Goal: Transaction & Acquisition: Subscribe to service/newsletter

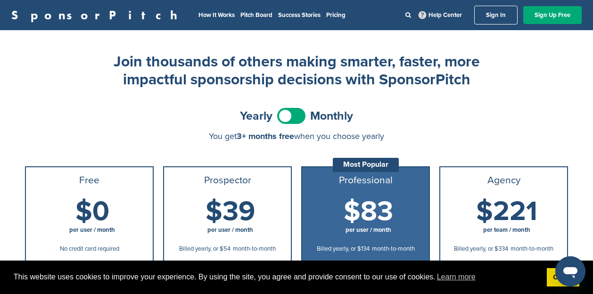
click at [297, 116] on span at bounding box center [291, 116] width 28 height 16
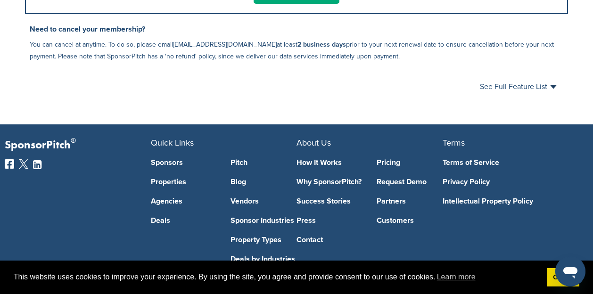
scroll to position [627, 0]
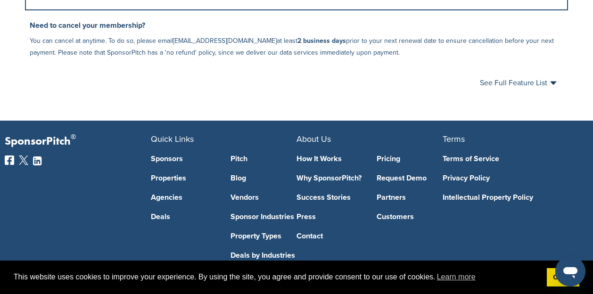
click at [323, 160] on link "How It Works" at bounding box center [330, 159] width 66 height 8
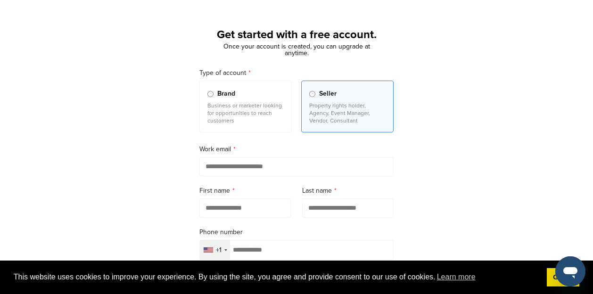
scroll to position [35, 0]
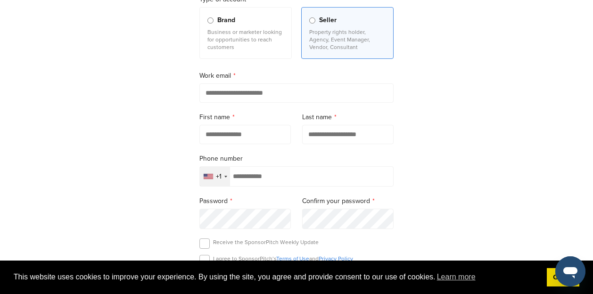
click at [249, 93] on input "email" at bounding box center [297, 92] width 194 height 19
click at [253, 93] on input "email" at bounding box center [297, 92] width 194 height 19
type input "**********"
click at [246, 136] on input "text" at bounding box center [245, 134] width 91 height 19
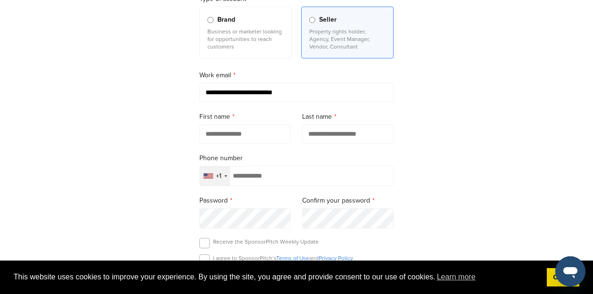
type input "*****"
click at [341, 131] on input "text" at bounding box center [347, 134] width 91 height 19
type input "*******"
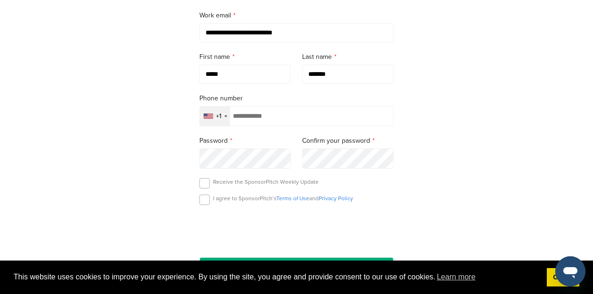
scroll to position [179, 0]
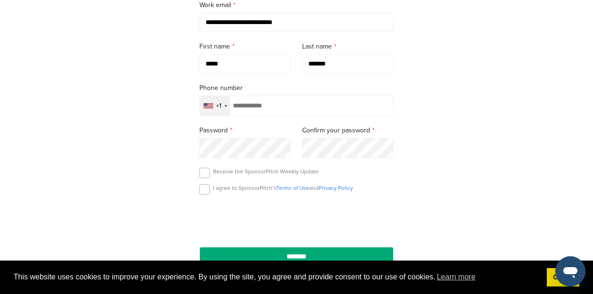
click at [266, 104] on input "tel" at bounding box center [297, 106] width 194 height 20
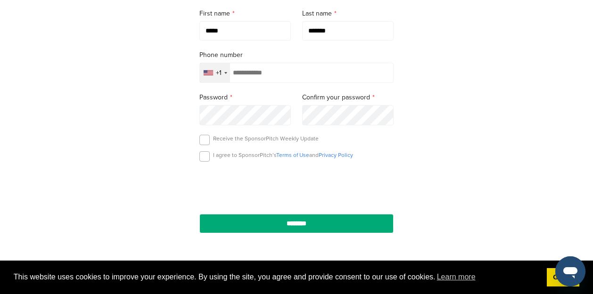
scroll to position [213, 0]
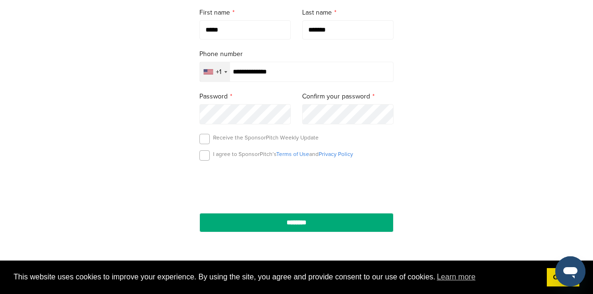
type input "**********"
click at [201, 159] on label at bounding box center [205, 155] width 10 height 10
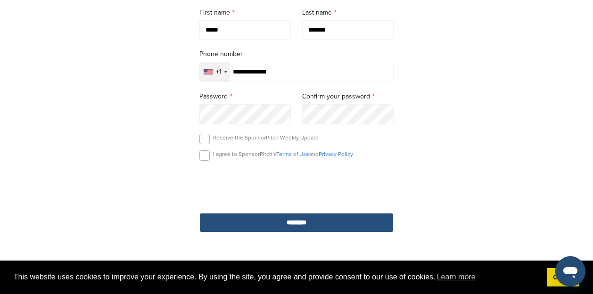
click at [311, 226] on input "********" at bounding box center [297, 222] width 194 height 19
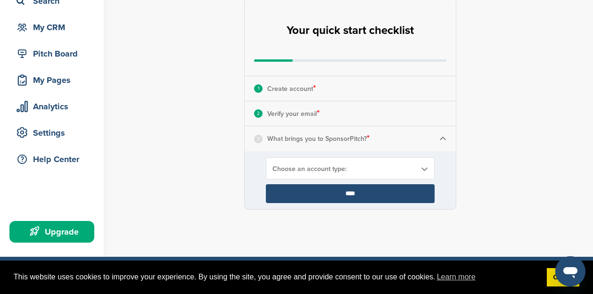
scroll to position [79, 0]
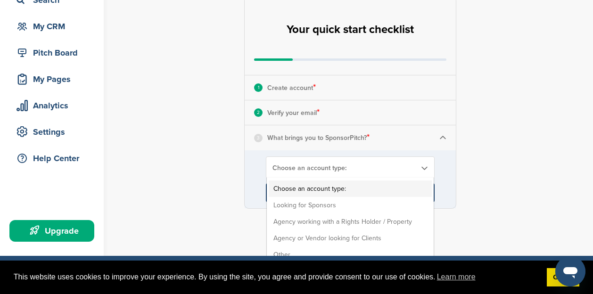
click at [326, 170] on span "Choose an account type:" at bounding box center [344, 168] width 143 height 8
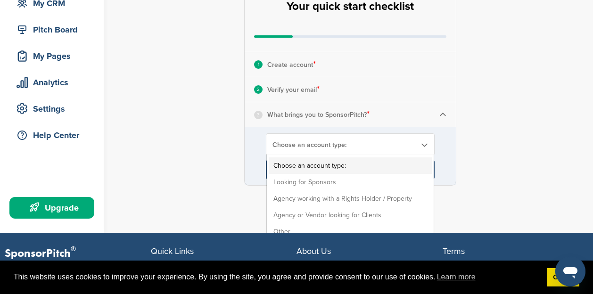
scroll to position [103, 0]
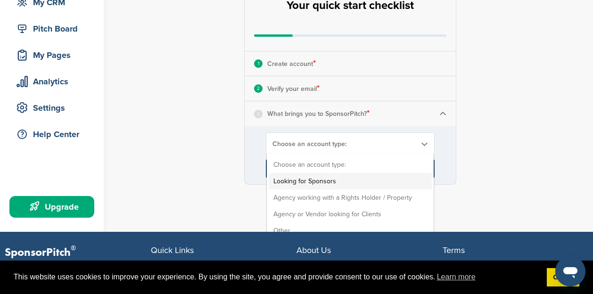
click at [319, 179] on li "Looking for Sponsors" at bounding box center [350, 181] width 163 height 17
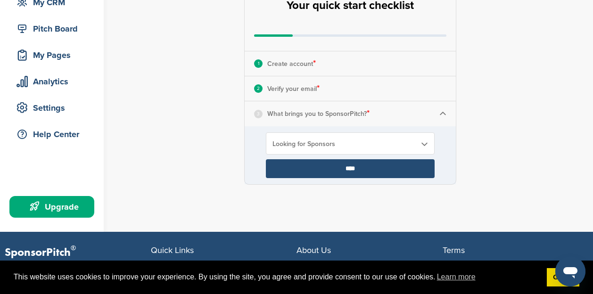
click at [352, 173] on input "****" at bounding box center [350, 168] width 169 height 19
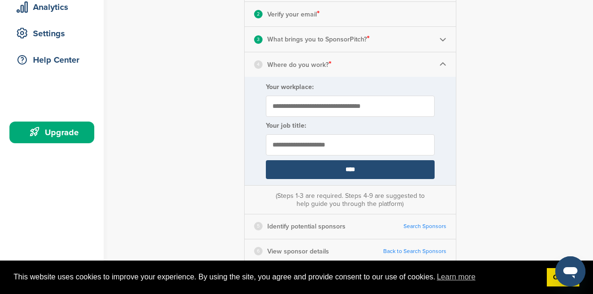
scroll to position [183, 0]
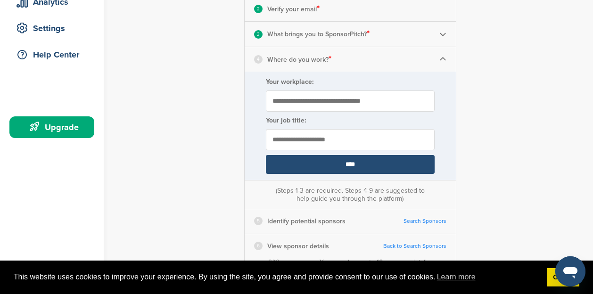
click at [328, 102] on input "Your workplace:" at bounding box center [350, 101] width 169 height 21
type input "**********"
click at [320, 137] on input "text" at bounding box center [350, 139] width 169 height 21
type input "*****"
click at [348, 163] on input "****" at bounding box center [350, 164] width 169 height 19
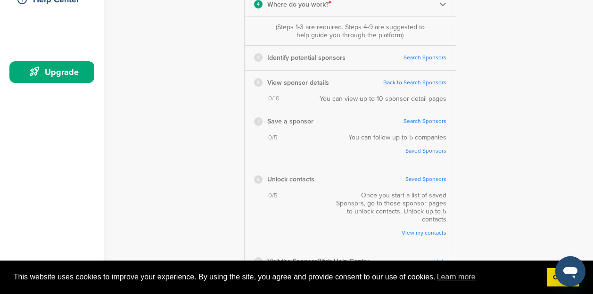
scroll to position [232, 0]
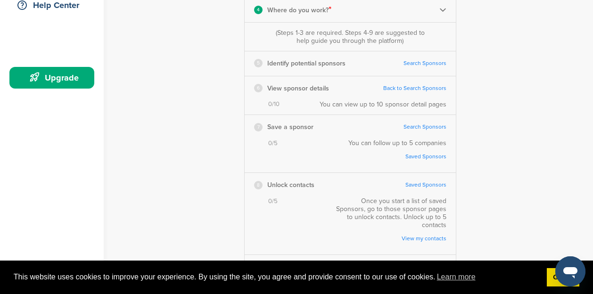
click at [431, 61] on link "Search Sponsors" at bounding box center [425, 63] width 43 height 7
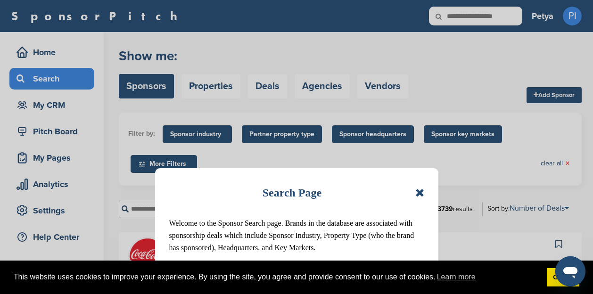
click at [422, 192] on icon at bounding box center [420, 192] width 9 height 11
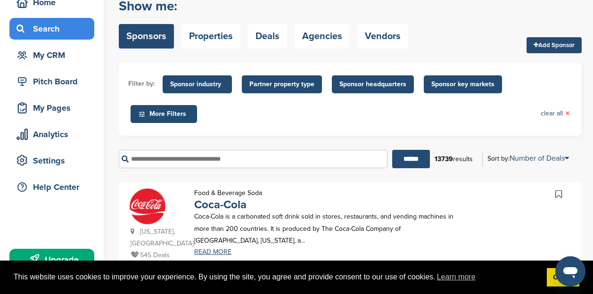
scroll to position [49, 0]
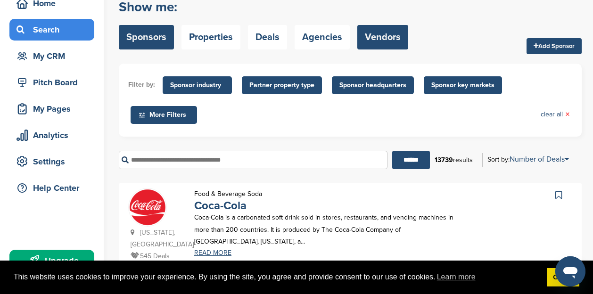
drag, startPoint x: 0, startPoint y: 0, endPoint x: 380, endPoint y: 35, distance: 381.3
click at [380, 35] on link "Vendors" at bounding box center [383, 37] width 51 height 25
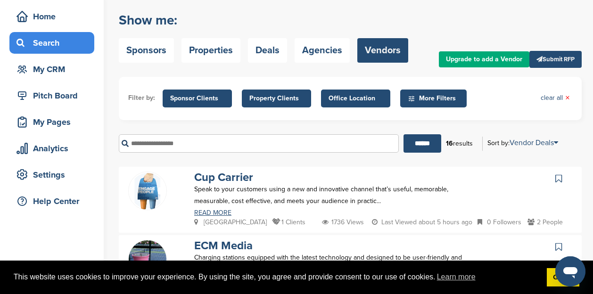
scroll to position [5, 0]
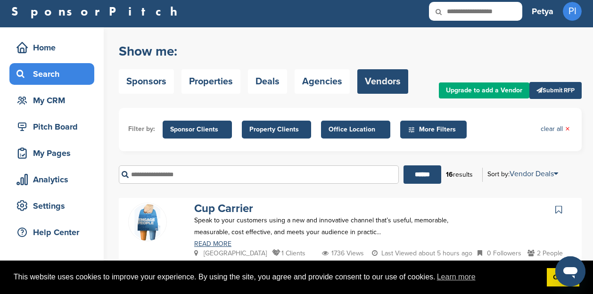
click at [56, 130] on div "Pitch Board" at bounding box center [54, 126] width 80 height 17
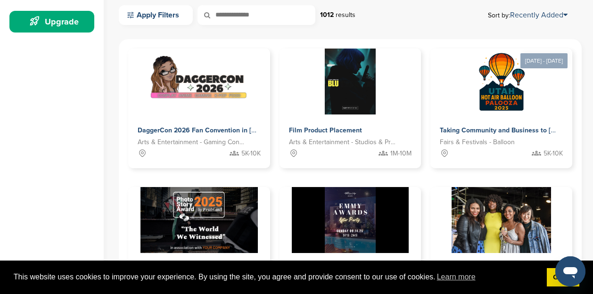
scroll to position [290, 0]
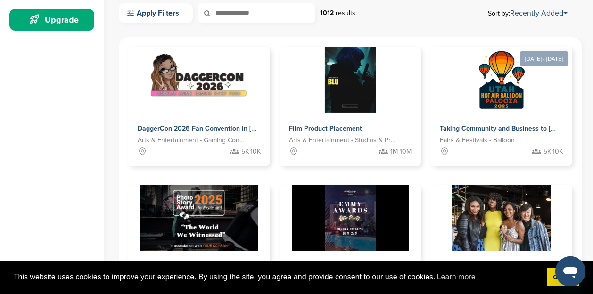
click at [513, 103] on img at bounding box center [502, 80] width 66 height 66
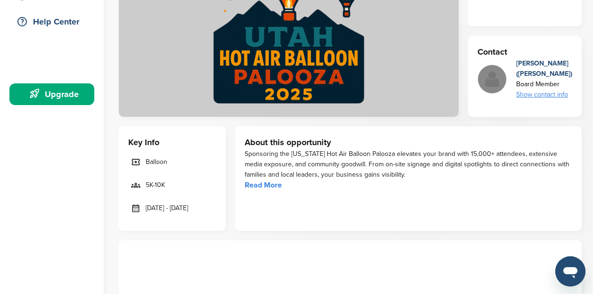
scroll to position [216, 0]
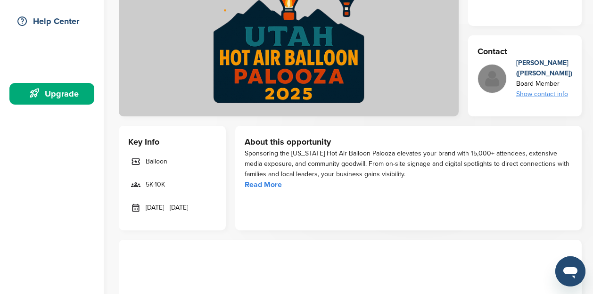
click at [266, 181] on link "Read More" at bounding box center [263, 184] width 37 height 9
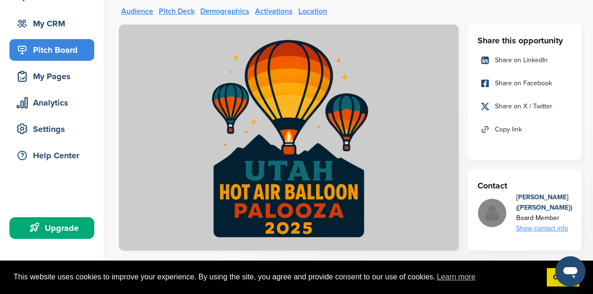
scroll to position [0, 0]
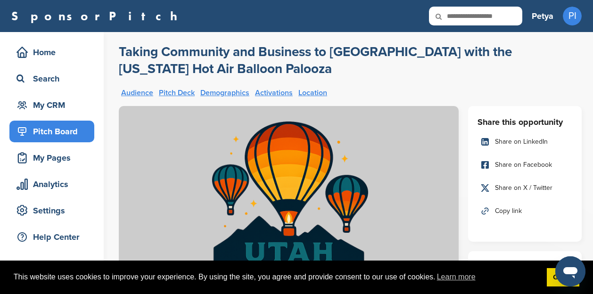
click at [66, 131] on div "Pitch Board" at bounding box center [54, 131] width 80 height 17
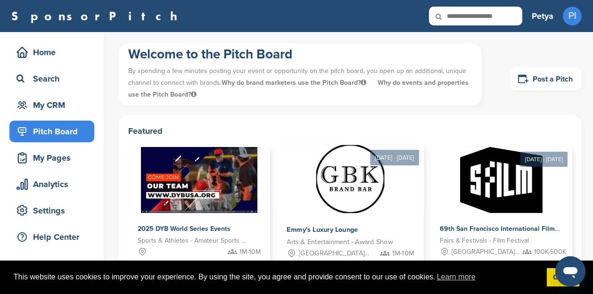
click at [338, 164] on img at bounding box center [350, 179] width 68 height 68
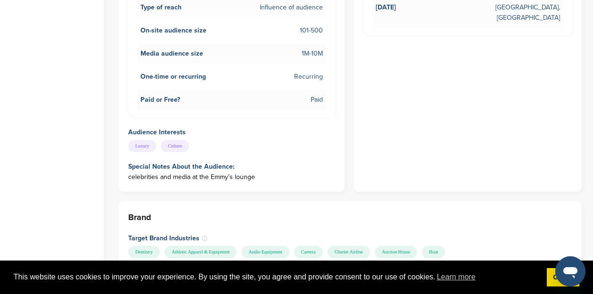
scroll to position [526, 0]
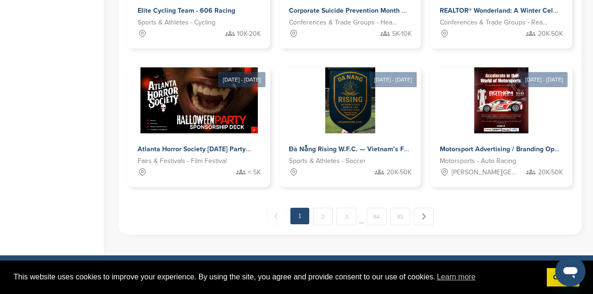
scroll to position [690, 0]
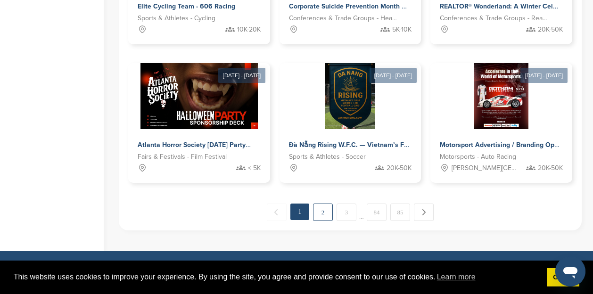
click at [320, 213] on link "2" at bounding box center [323, 212] width 20 height 17
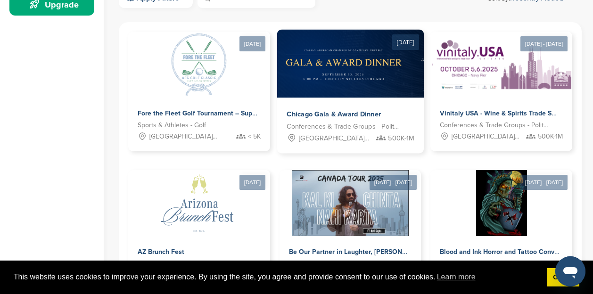
click at [360, 68] on img at bounding box center [394, 63] width 234 height 68
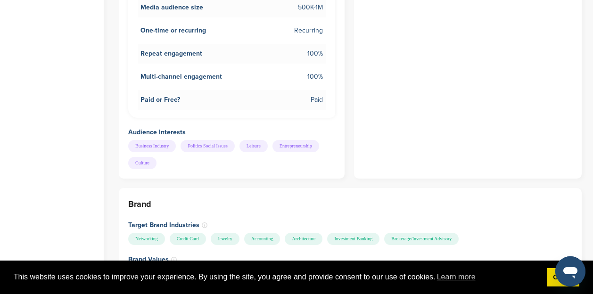
scroll to position [573, 0]
